Goal: Task Accomplishment & Management: Use online tool/utility

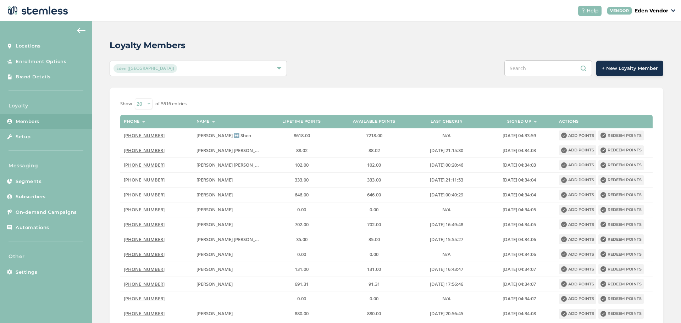
click at [539, 75] on input "text" at bounding box center [548, 68] width 88 height 16
paste input "[PERSON_NAME]"
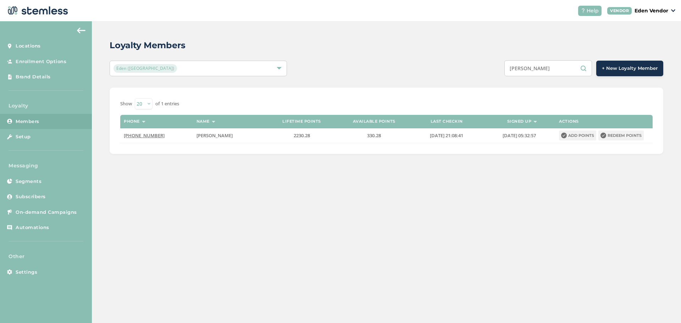
type input "[PERSON_NAME]"
click at [612, 136] on button "Redeem points" at bounding box center [620, 136] width 45 height 10
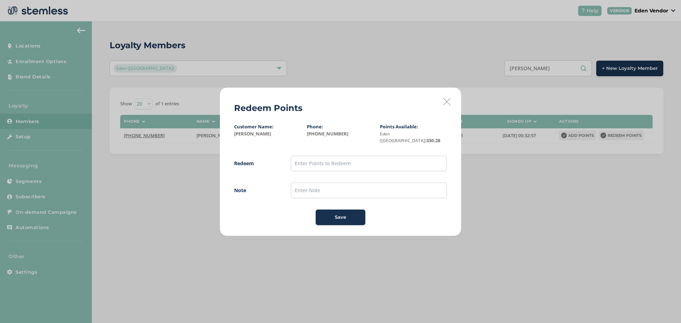
click at [379, 171] on span "Redeem Note Save" at bounding box center [340, 191] width 213 height 70
click at [376, 166] on input "text" at bounding box center [369, 164] width 156 height 16
type input "300"
click at [303, 189] on input "text" at bounding box center [369, 191] width 156 height 16
type input "[DATE]"
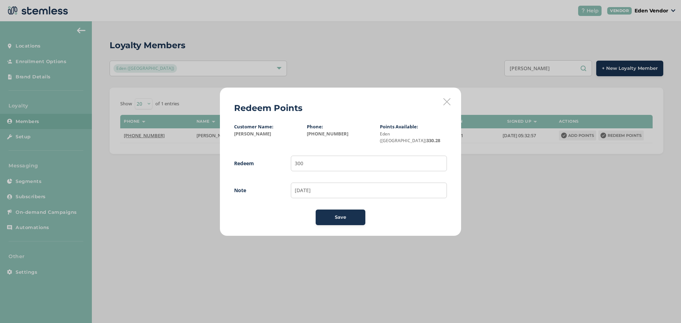
click at [321, 217] on div "Save" at bounding box center [340, 217] width 38 height 7
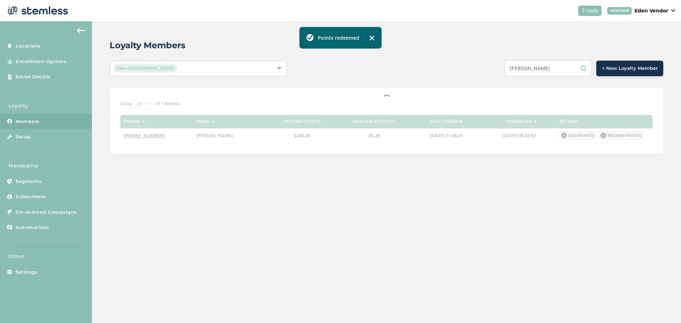
click at [556, 71] on input "[PERSON_NAME]" at bounding box center [548, 68] width 88 height 16
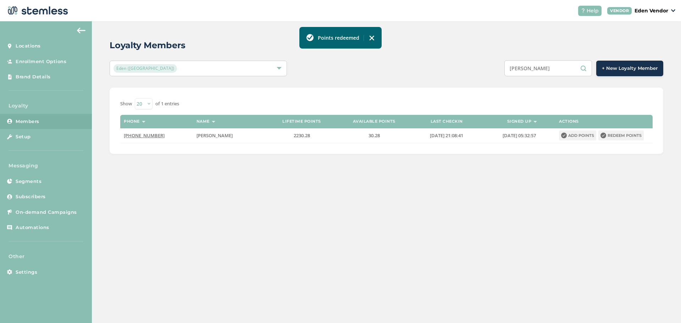
click at [556, 71] on input "[PERSON_NAME]" at bounding box center [548, 68] width 88 height 16
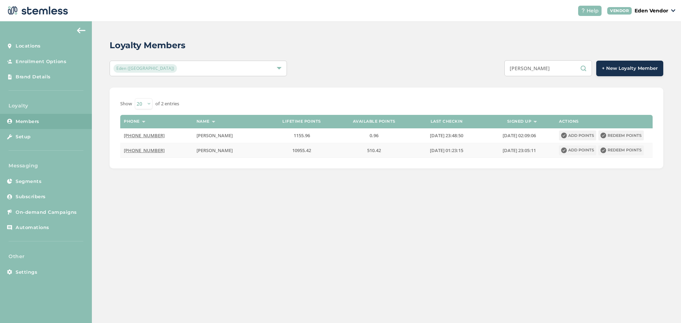
type input "[PERSON_NAME]"
click at [638, 151] on button "Redeem points" at bounding box center [620, 150] width 45 height 10
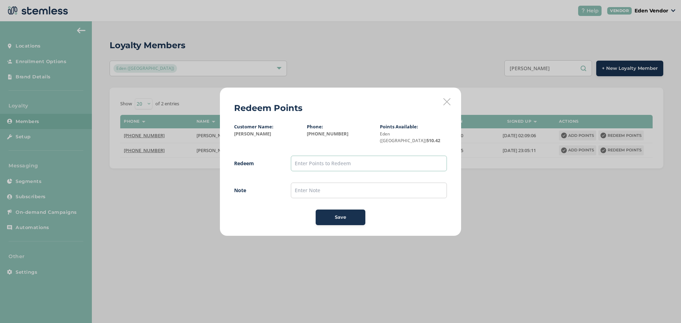
click at [357, 156] on input "text" at bounding box center [369, 164] width 156 height 16
type input "200"
click at [329, 183] on input "text" at bounding box center [369, 191] width 156 height 16
type input "[DATE]"
click at [319, 215] on button "Save" at bounding box center [341, 218] width 50 height 16
